Goal: Information Seeking & Learning: Learn about a topic

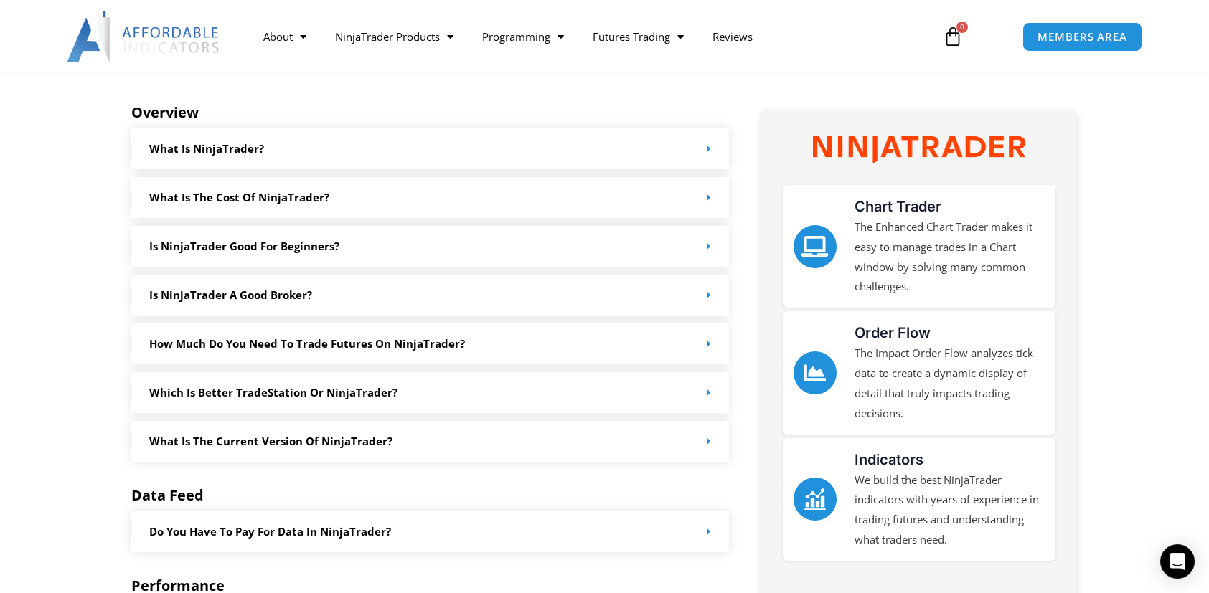
click at [189, 151] on link "What is NinjaTrader?" at bounding box center [206, 148] width 115 height 14
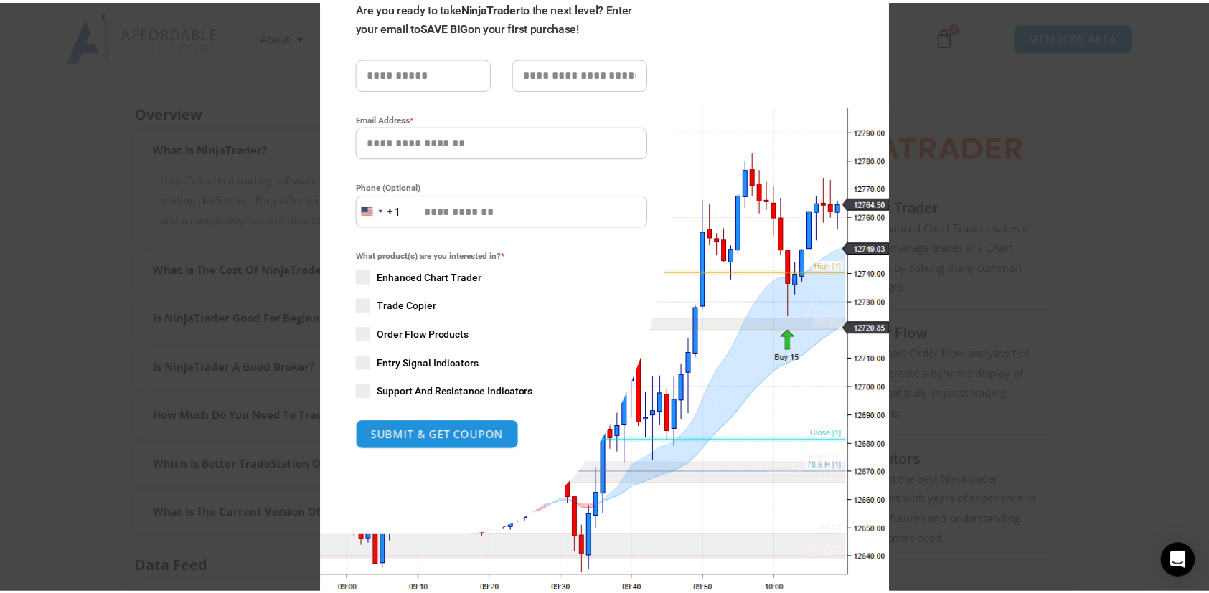
scroll to position [178, 0]
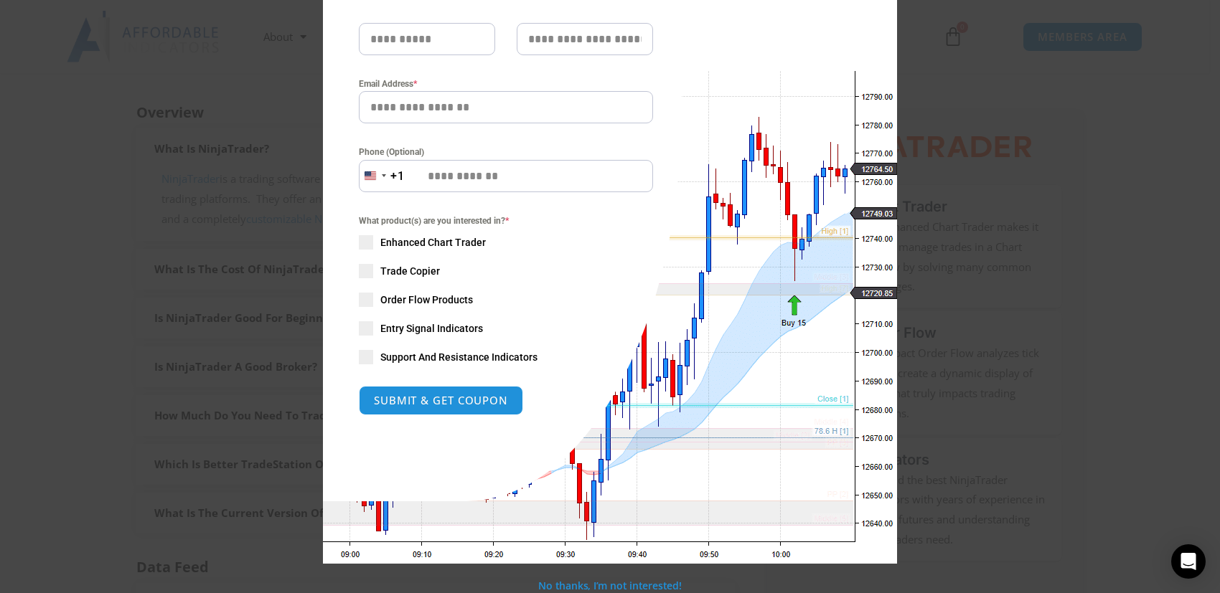
click at [56, 366] on div "Close this module SAVE 20% NOW Are you ready to take NinjaTrader to the next le…" at bounding box center [610, 296] width 1220 height 593
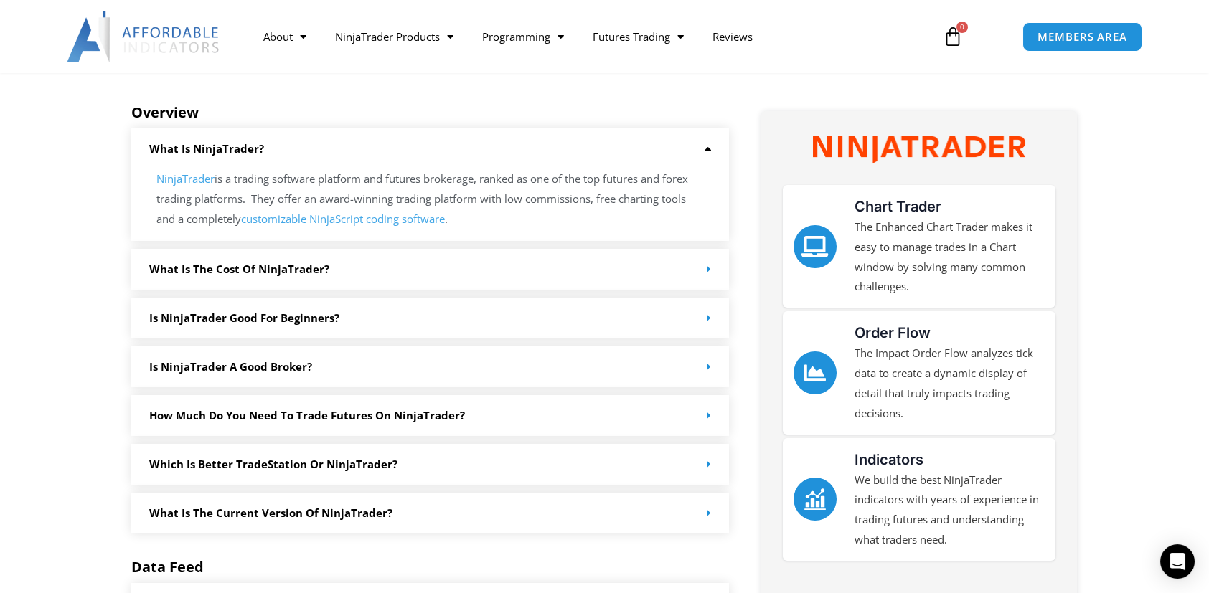
scroll to position [0, 0]
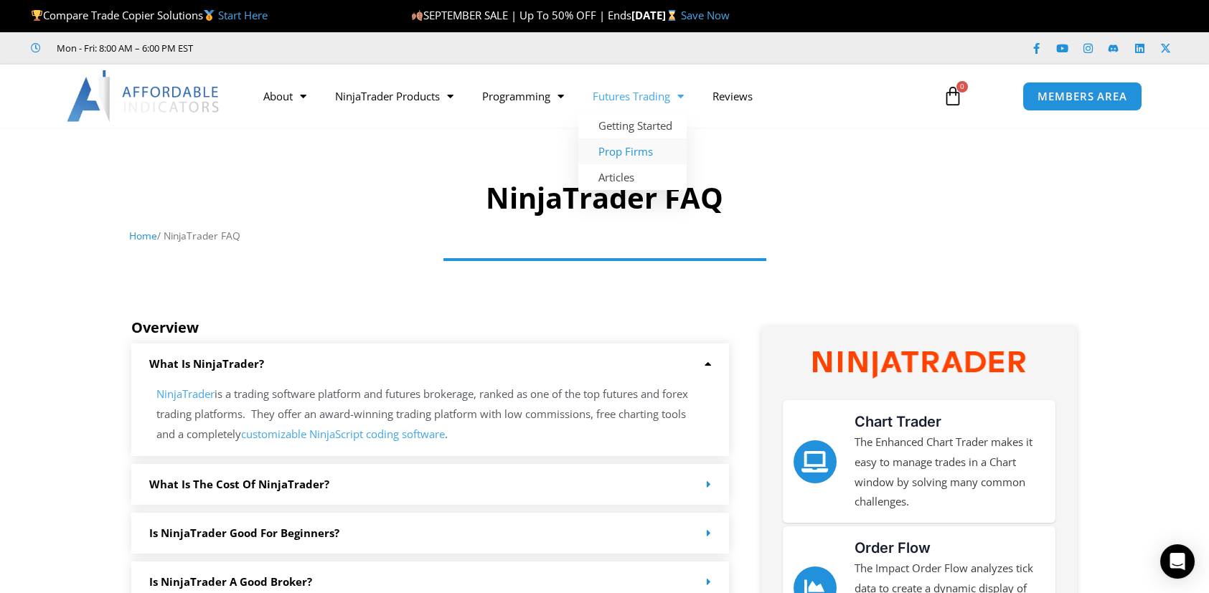
click at [629, 149] on link "Prop Firms" at bounding box center [632, 151] width 108 height 26
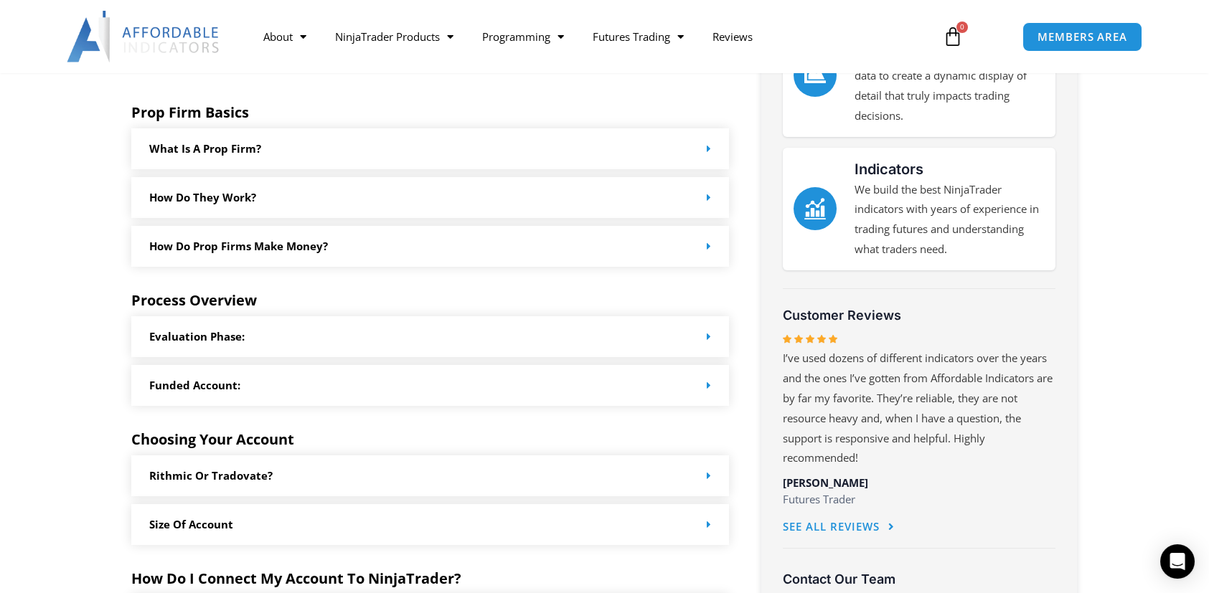
scroll to position [718, 0]
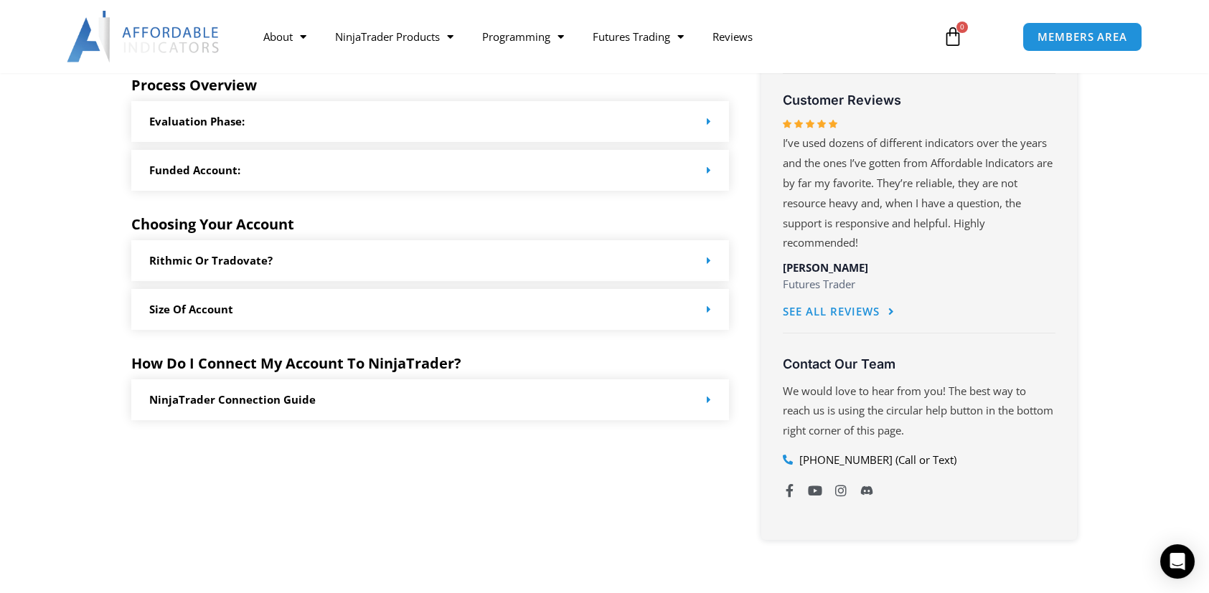
click at [281, 277] on div "Rithmic or Tradovate?" at bounding box center [430, 260] width 598 height 41
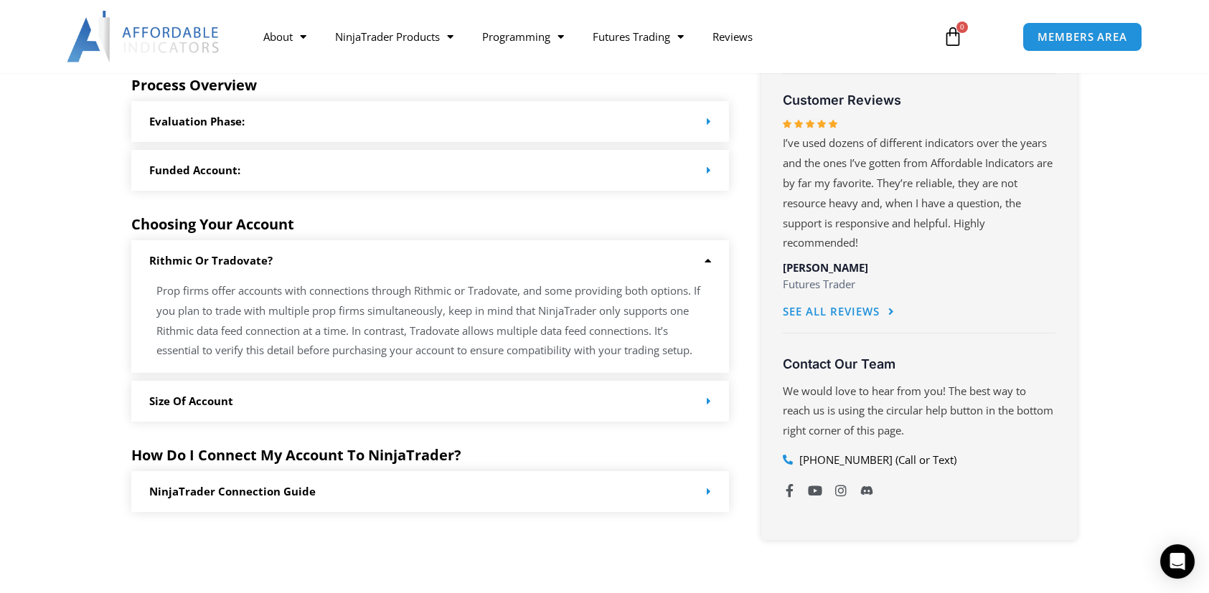
click at [342, 422] on div "Size of Account" at bounding box center [430, 401] width 598 height 41
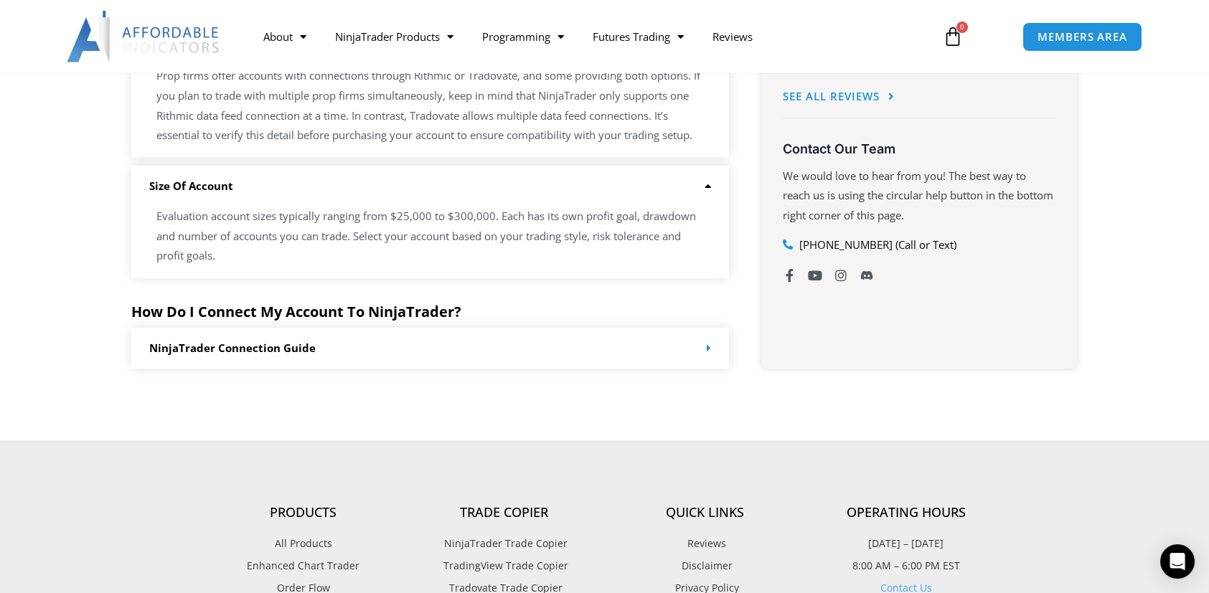
scroll to position [1076, 0]
